Goal: Find specific page/section: Find specific page/section

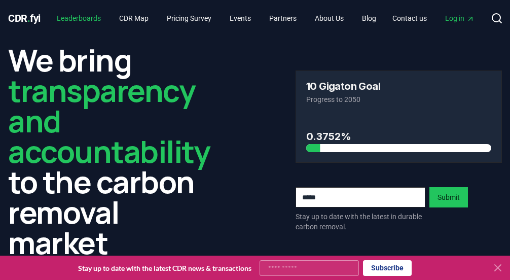
click at [62, 15] on link "Leaderboards" at bounding box center [79, 18] width 60 height 18
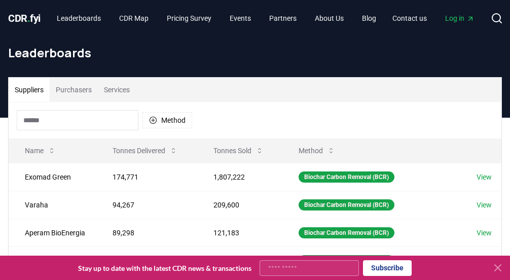
click at [81, 90] on button "Purchasers" at bounding box center [74, 90] width 48 height 24
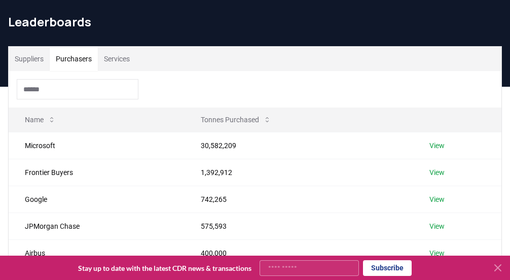
scroll to position [101, 0]
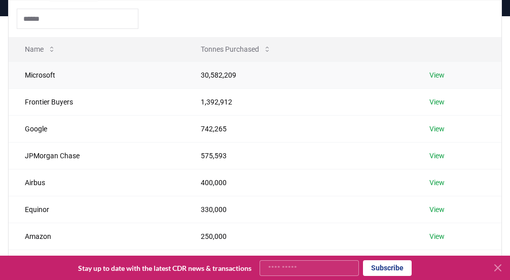
click at [443, 76] on link "View" at bounding box center [436, 75] width 15 height 10
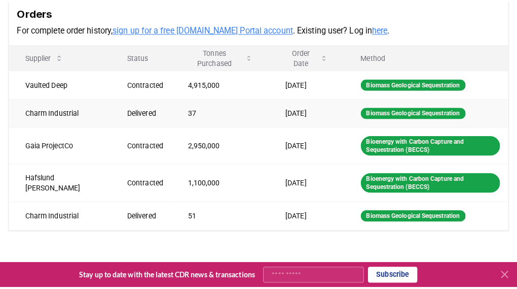
scroll to position [304, 0]
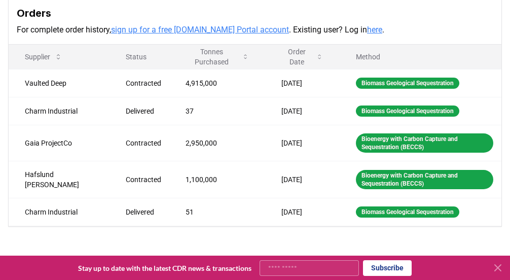
drag, startPoint x: 232, startPoint y: 10, endPoint x: 205, endPoint y: 2, distance: 27.7
click at [232, 10] on h3 "Orders" at bounding box center [255, 13] width 477 height 15
